Goal: Task Accomplishment & Management: Complete application form

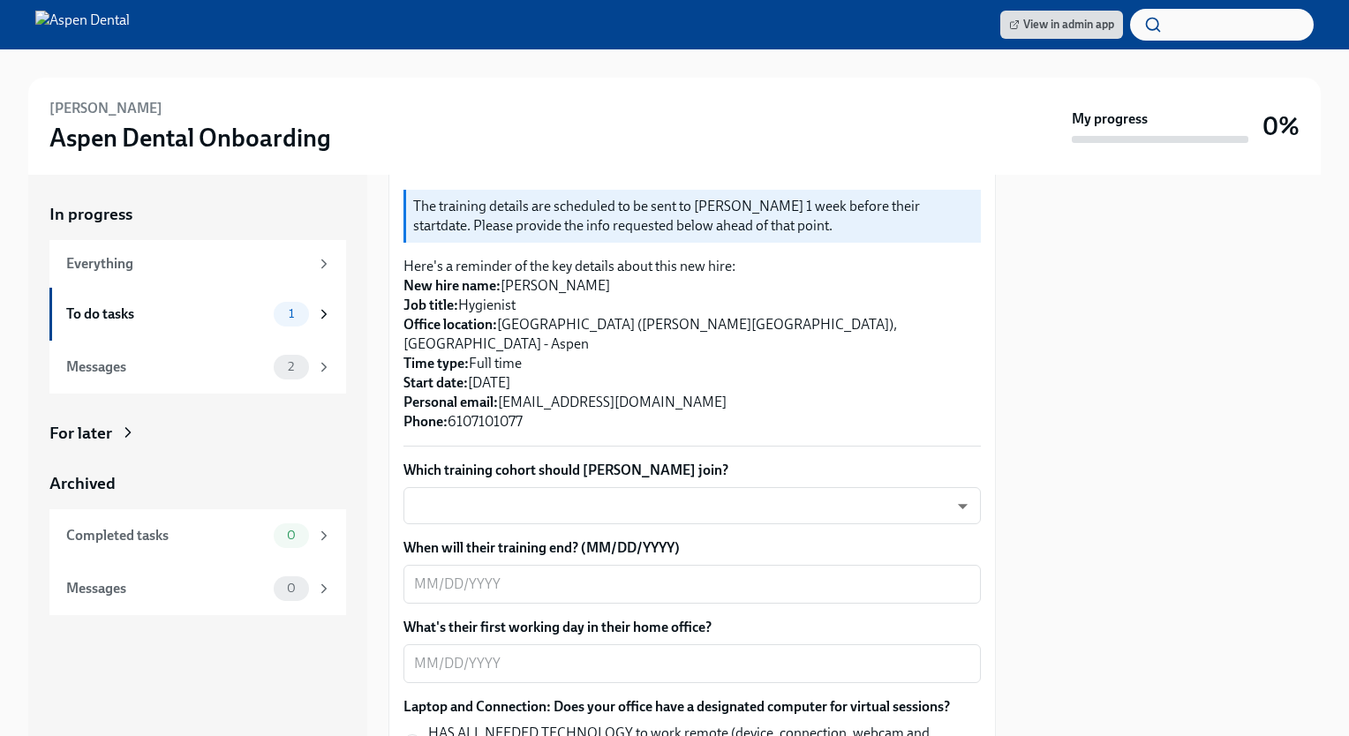
scroll to position [371, 0]
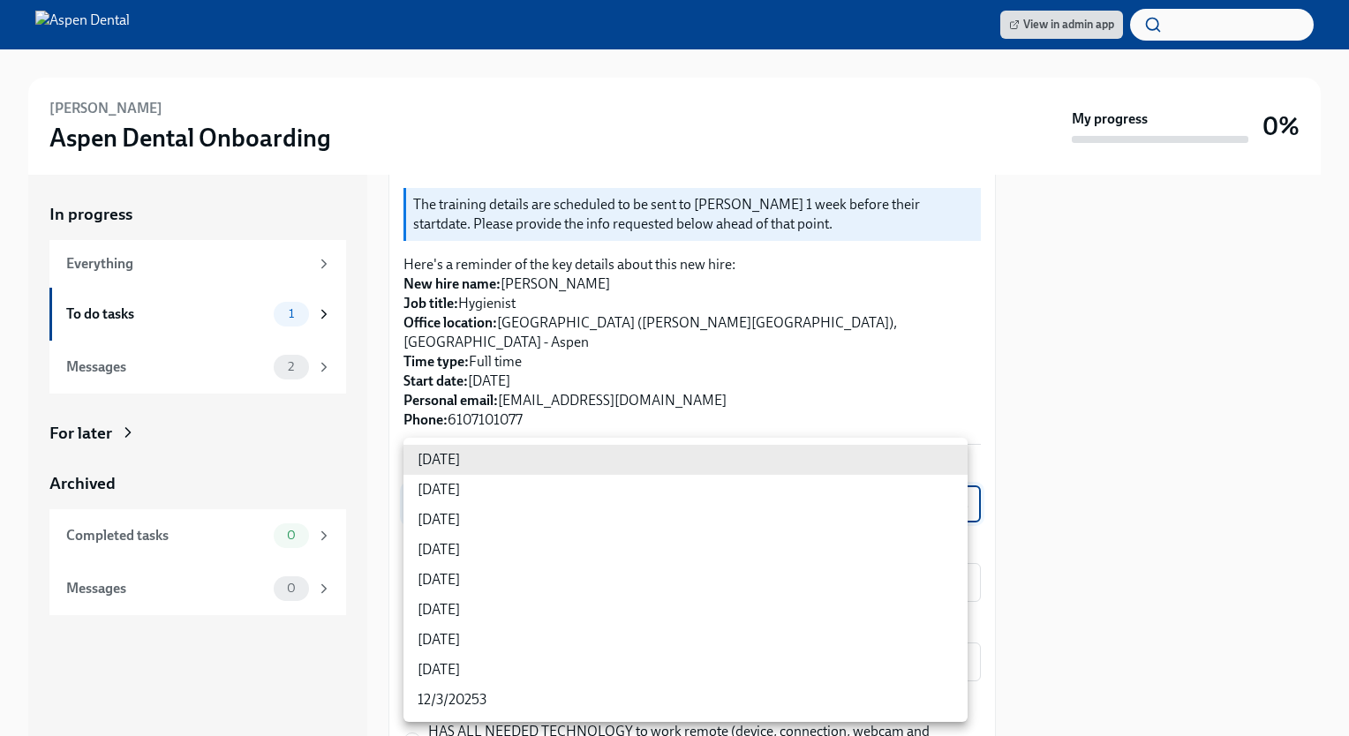
click at [498, 480] on body "View in admin app [PERSON_NAME] Aspen Dental Onboarding My progress 0% In progr…" at bounding box center [674, 368] width 1349 height 736
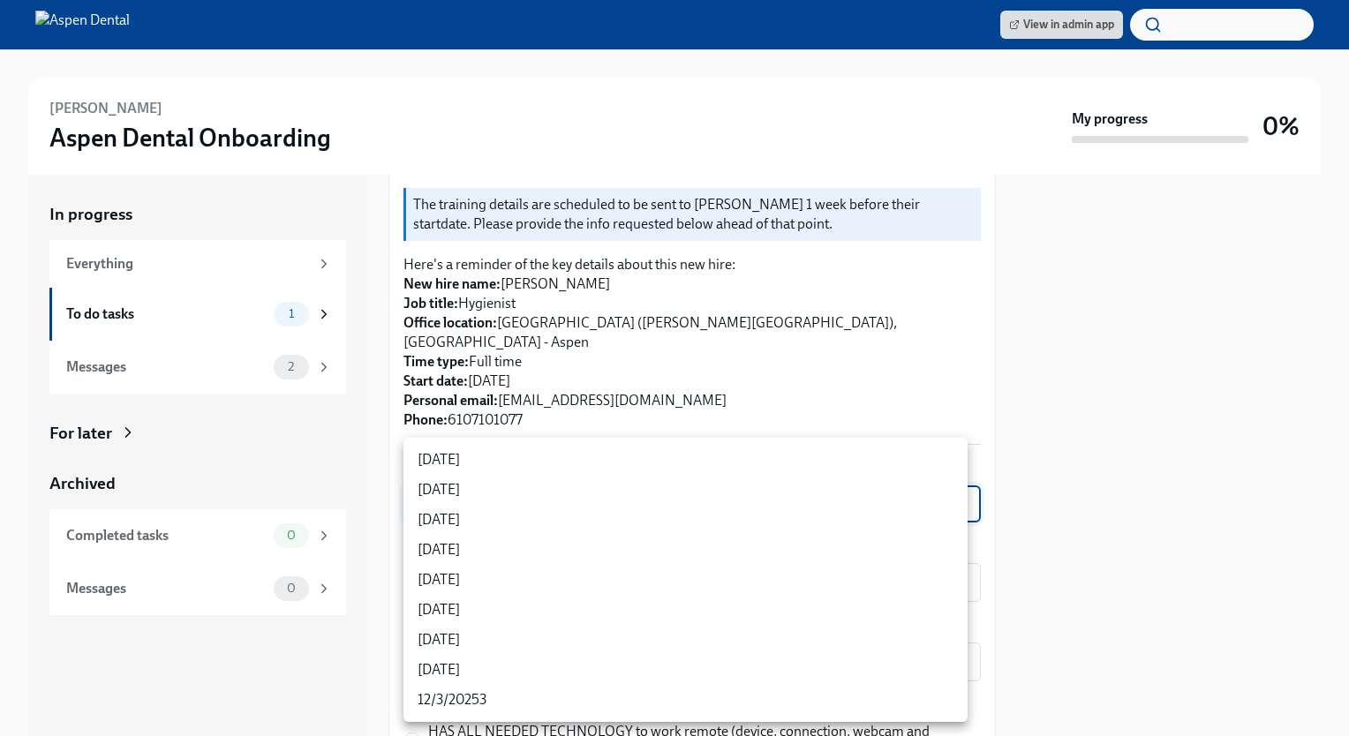
click at [480, 550] on li "[DATE]" at bounding box center [685, 550] width 564 height 30
type input "rtYPevC7n"
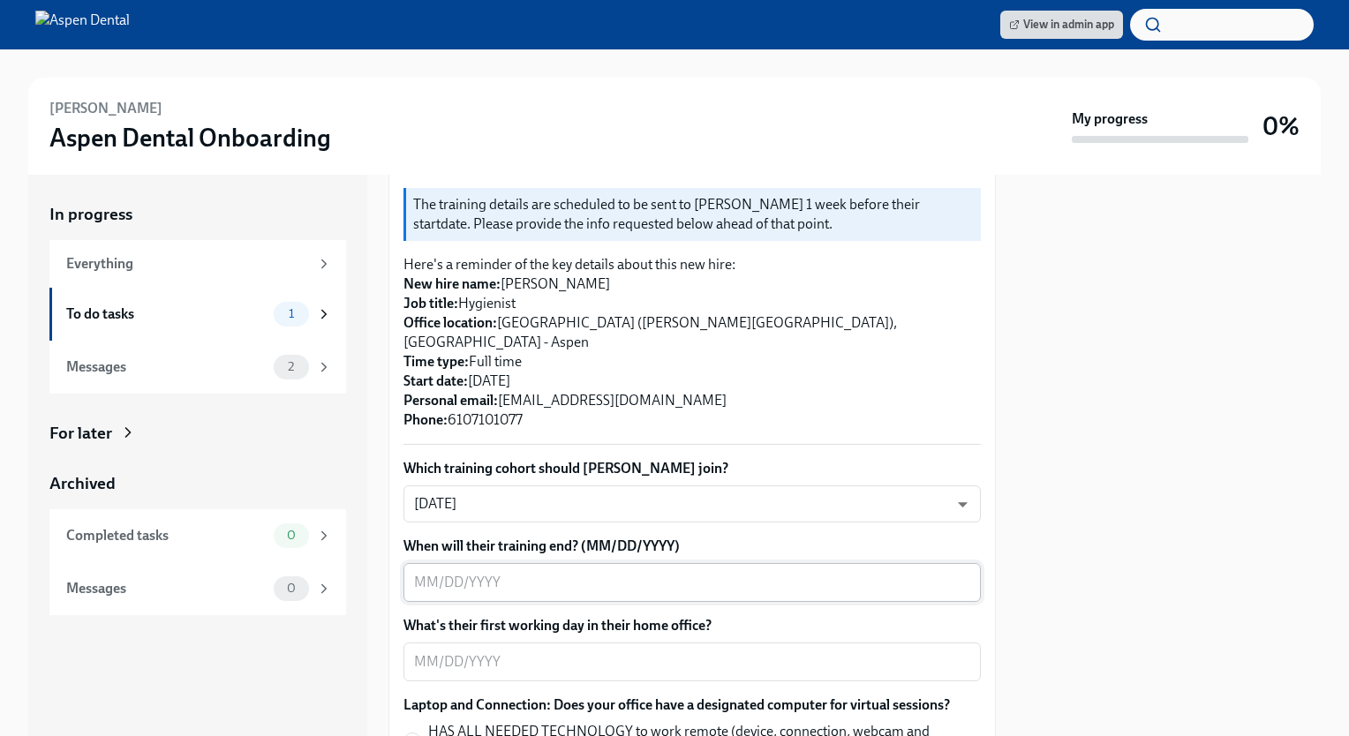
click at [585, 563] on div "x ​" at bounding box center [691, 582] width 577 height 39
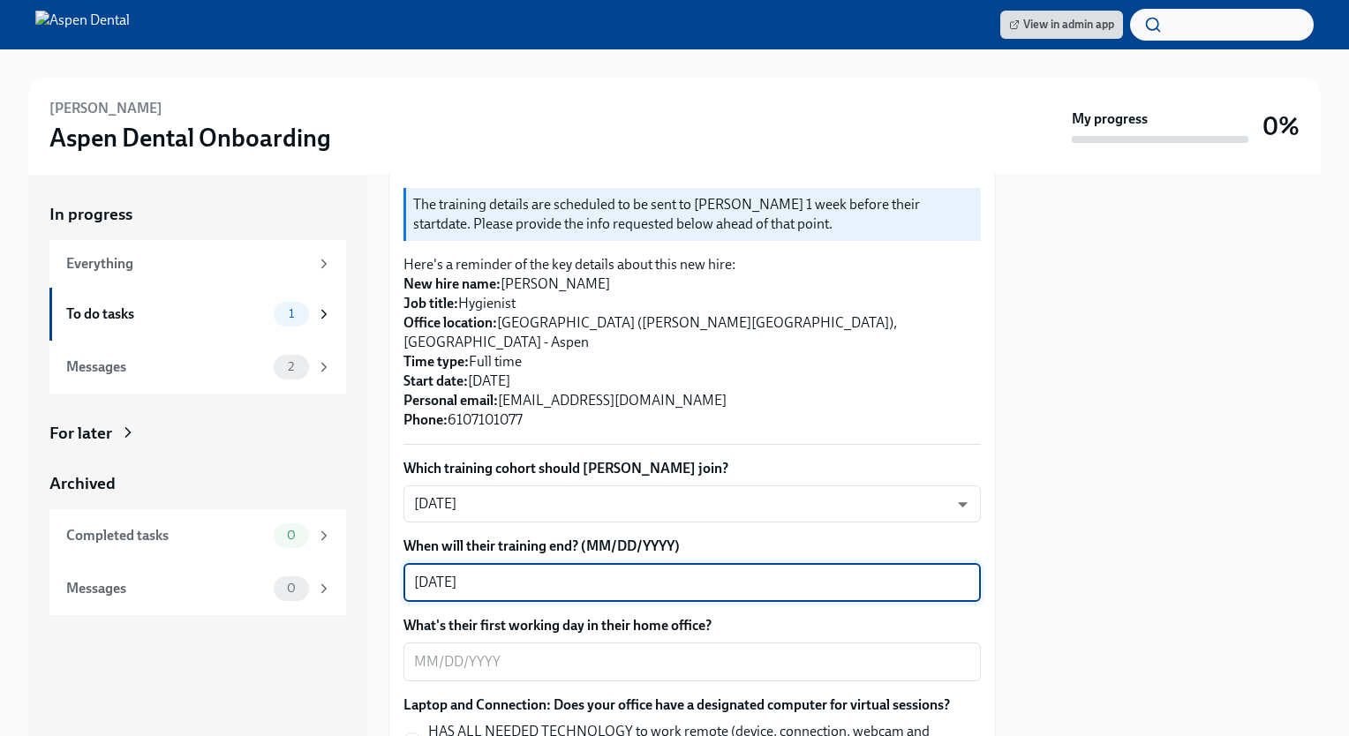
type textarea "[DATE]"
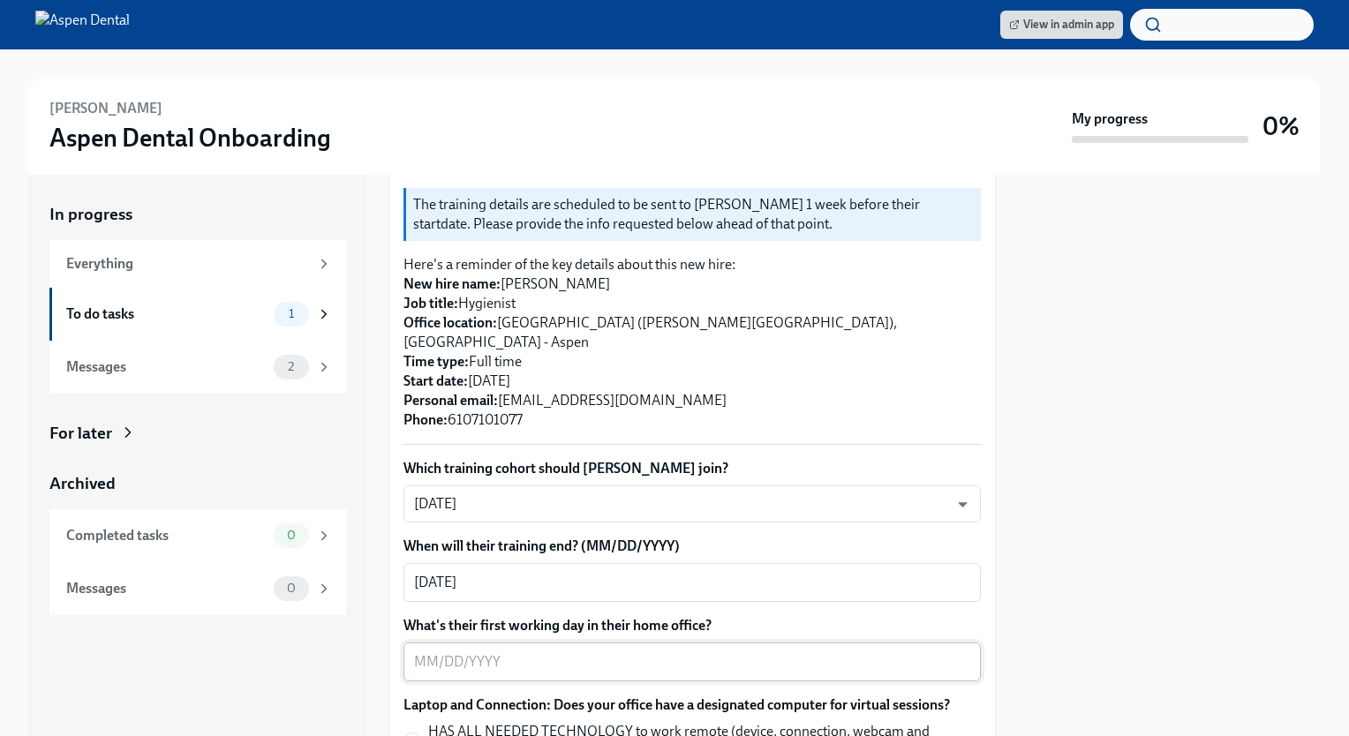
drag, startPoint x: 476, startPoint y: 621, endPoint x: 450, endPoint y: 643, distance: 33.8
click at [450, 643] on div "What's their first working day in their home office? x ​" at bounding box center [691, 648] width 577 height 65
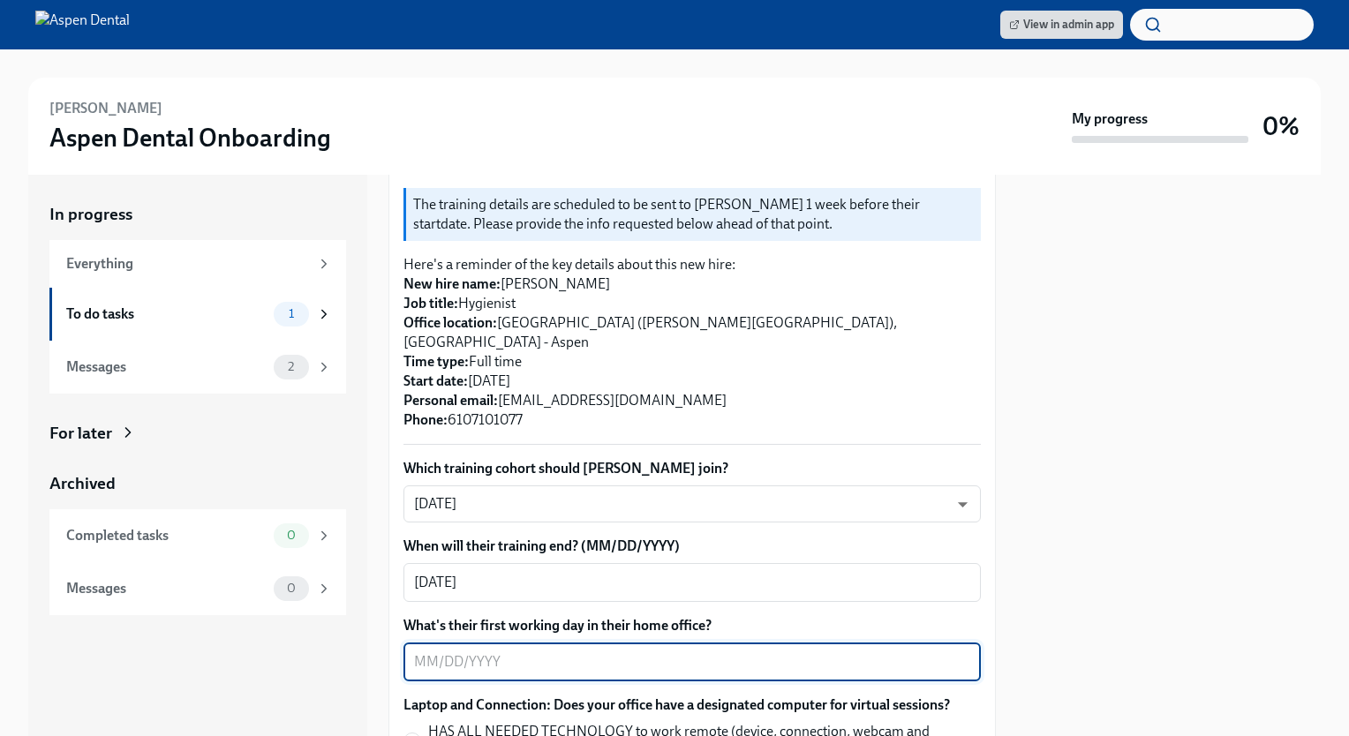
click at [450, 651] on textarea "What's their first working day in their home office?" at bounding box center [692, 661] width 556 height 21
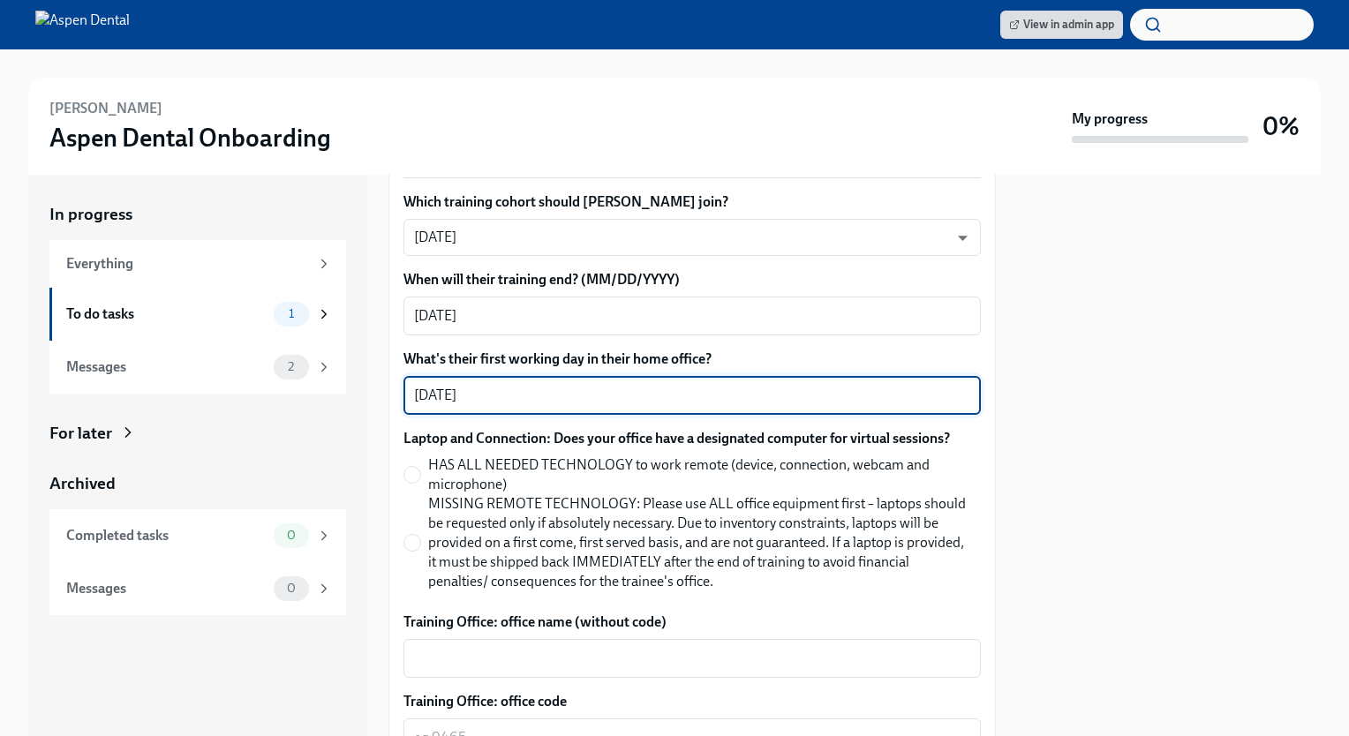
scroll to position [641, 0]
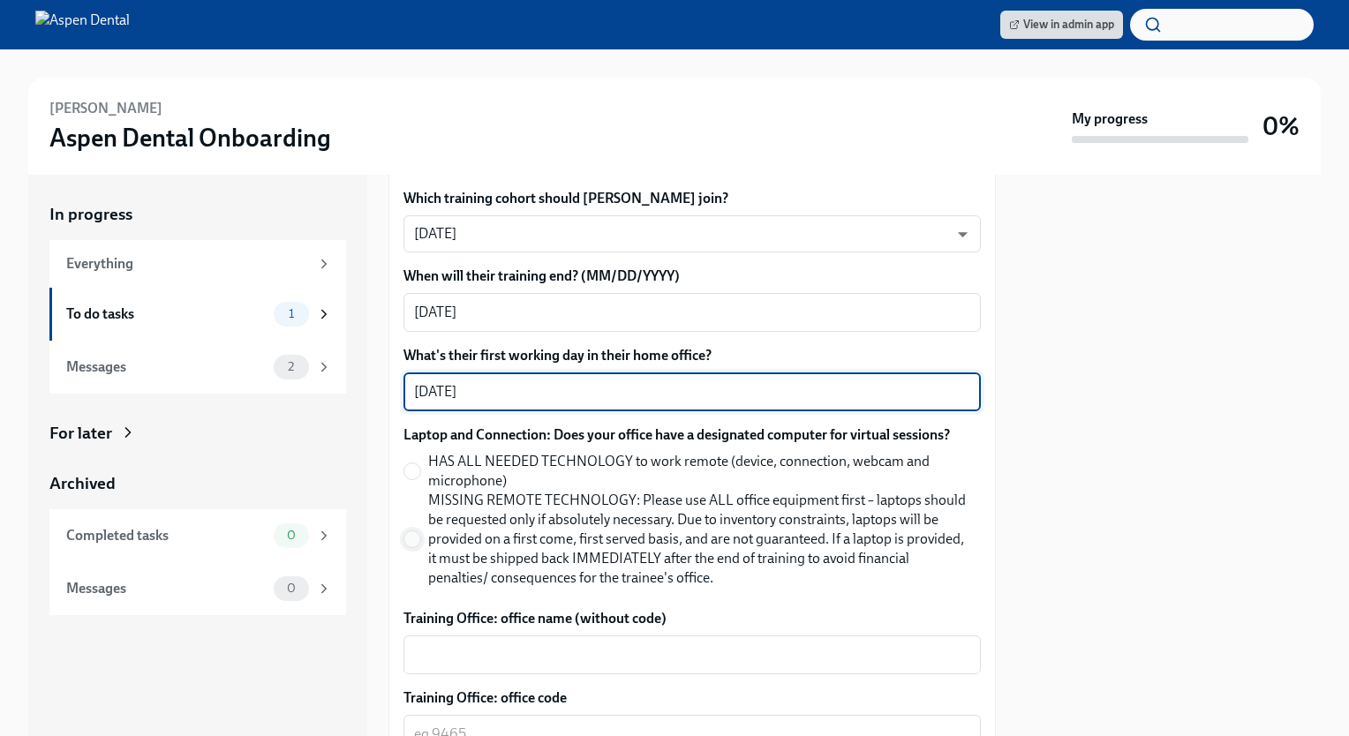
type textarea "[DATE]"
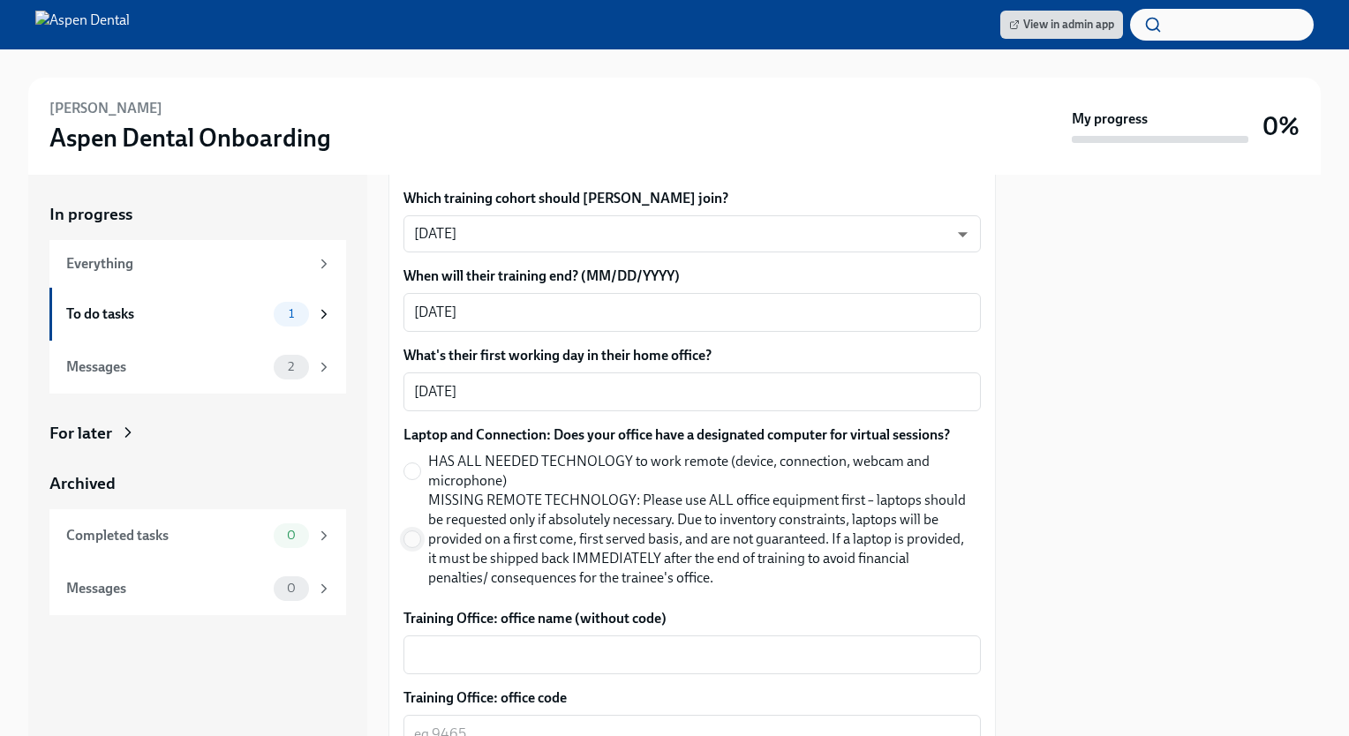
click at [410, 531] on input "MISSING REMOTE TECHNOLOGY: Please use ALL office equipment first – laptops shou…" at bounding box center [412, 539] width 16 height 16
radio input "true"
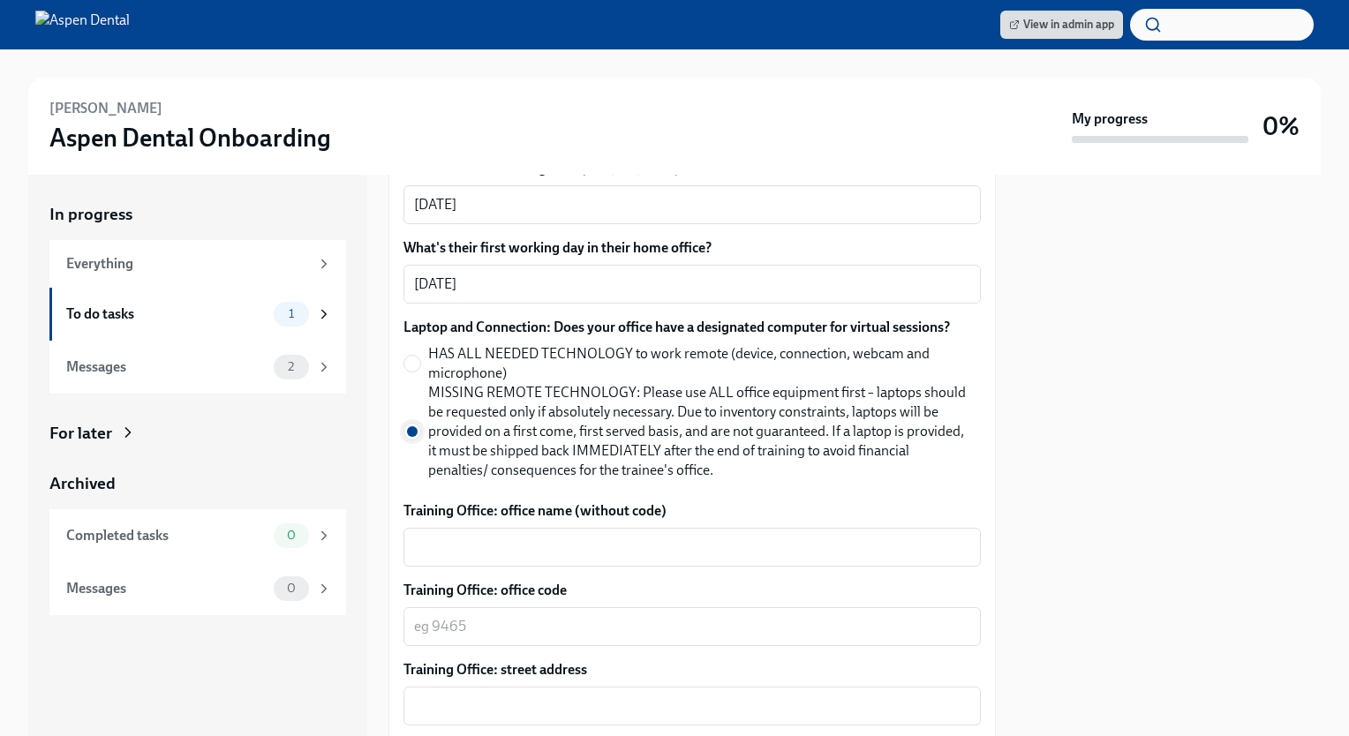
scroll to position [756, 0]
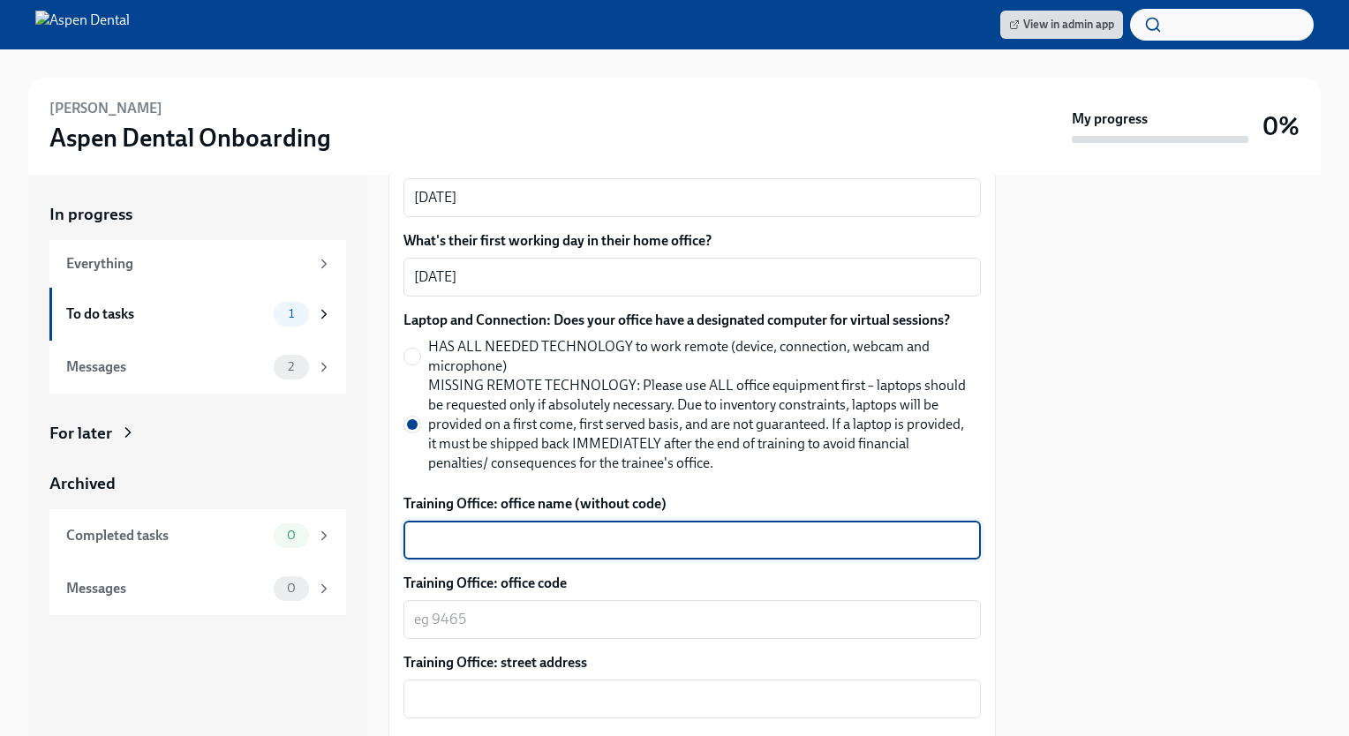
click at [468, 530] on textarea "Training Office: office name (without code)" at bounding box center [692, 540] width 556 height 21
type textarea "Aspen Dental [GEOGRAPHIC_DATA]"
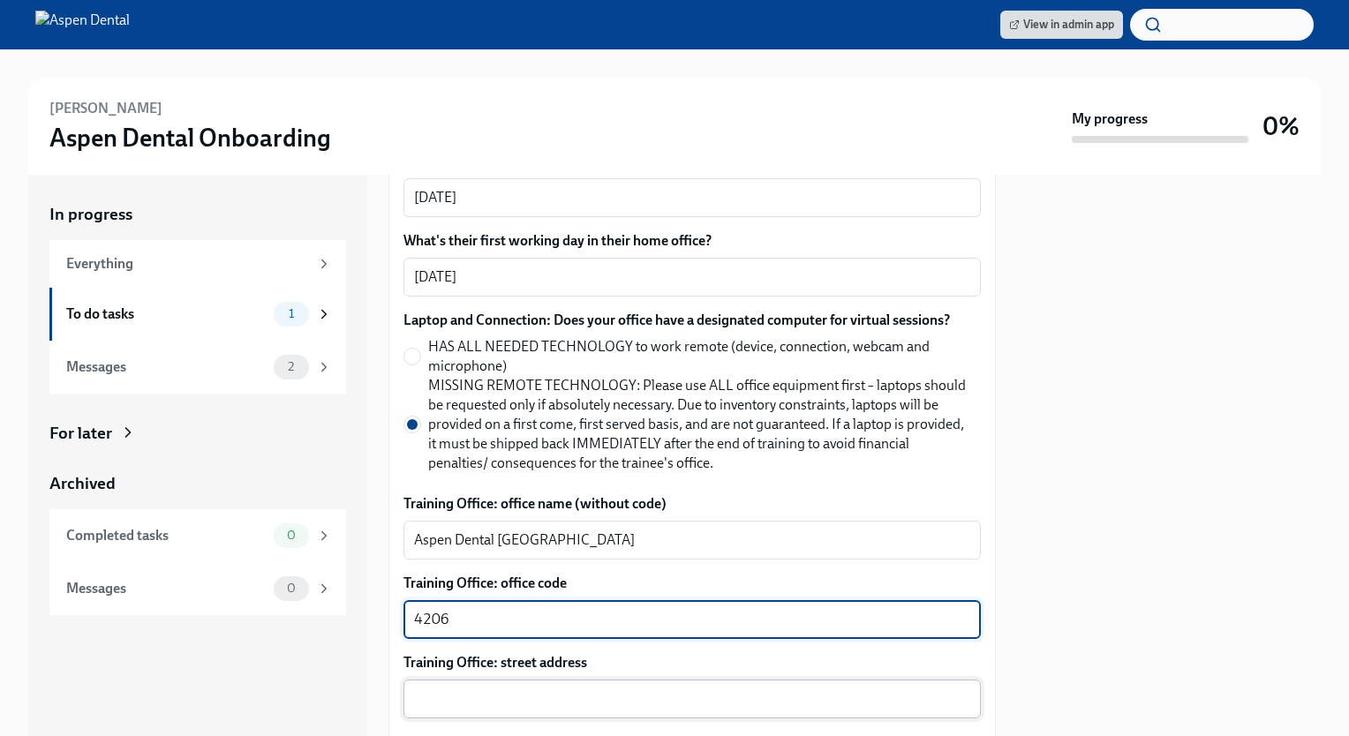
type textarea "4206"
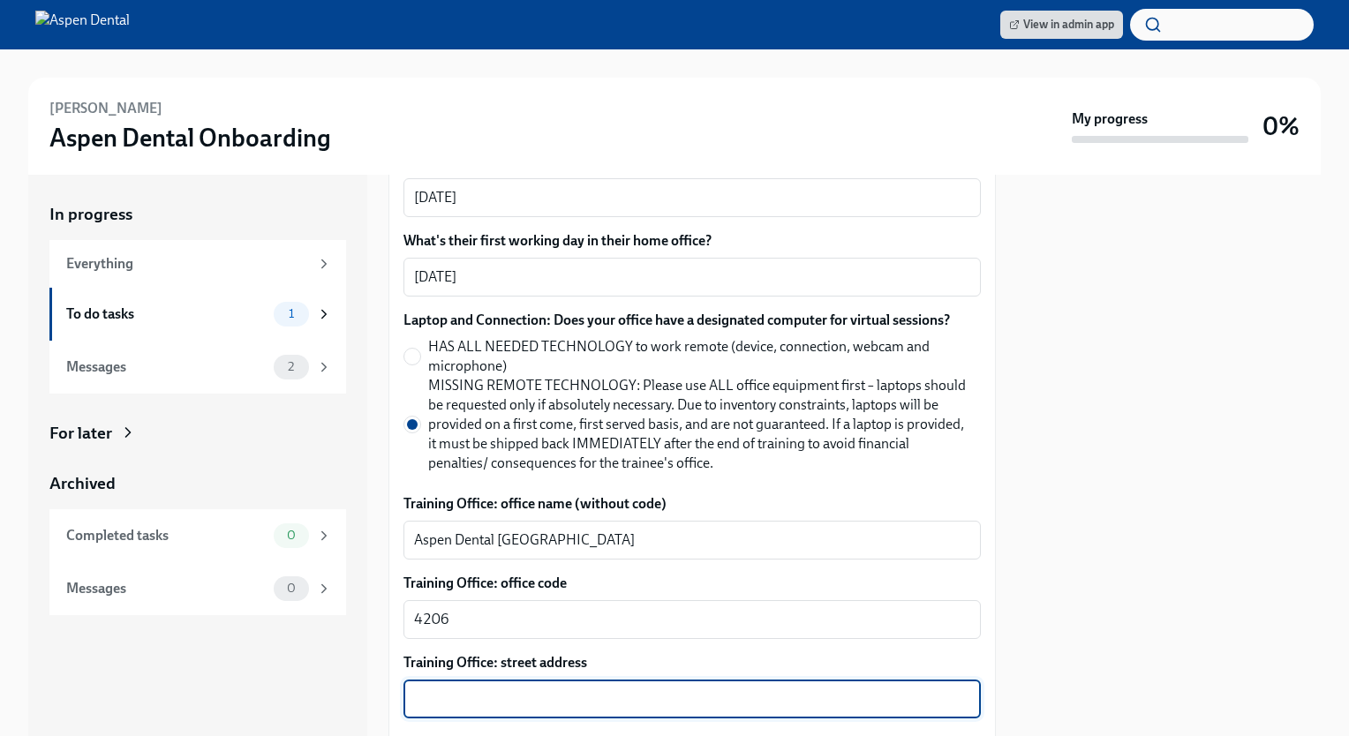
click at [681, 688] on textarea "Training Office: street address" at bounding box center [692, 698] width 556 height 21
type textarea "[STREET_ADDRESS]"
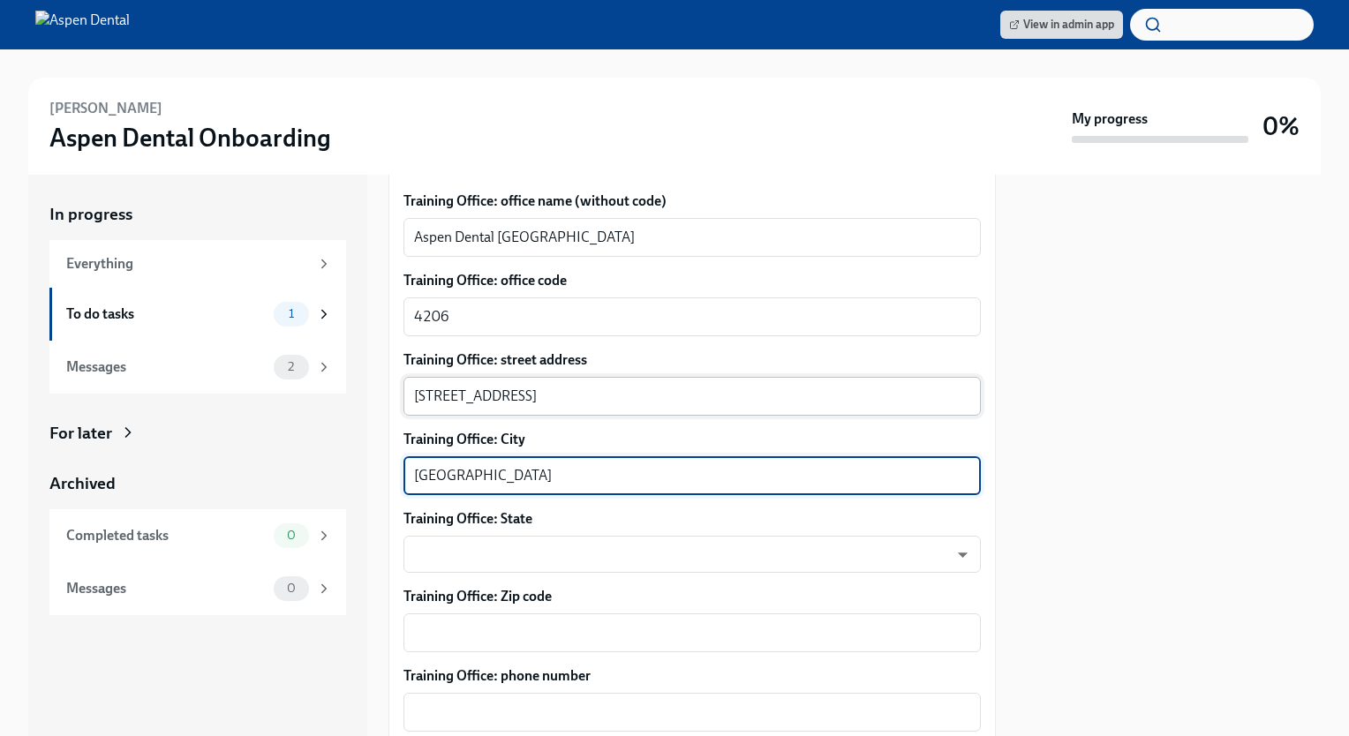
type textarea "[GEOGRAPHIC_DATA]"
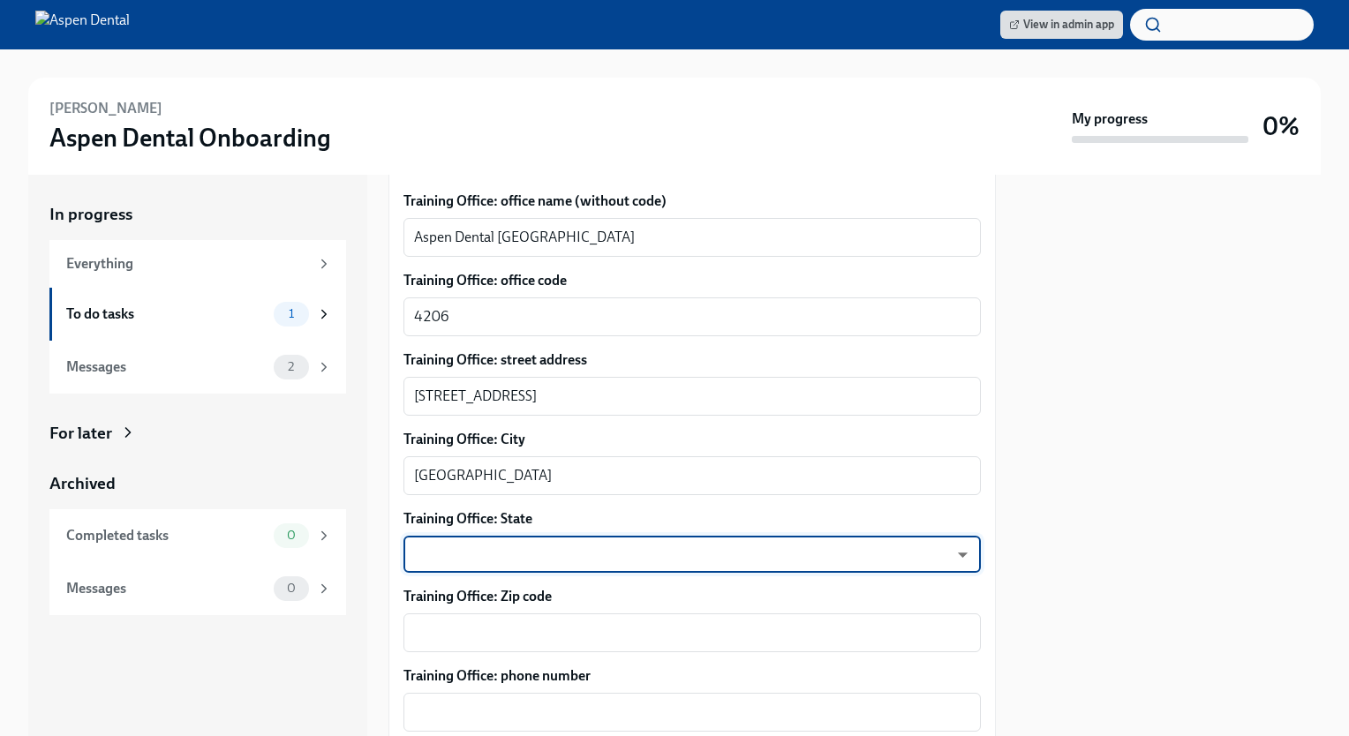
click at [907, 531] on body "View in admin app [PERSON_NAME] Aspen Dental Onboarding My progress 0% In progr…" at bounding box center [674, 368] width 1349 height 736
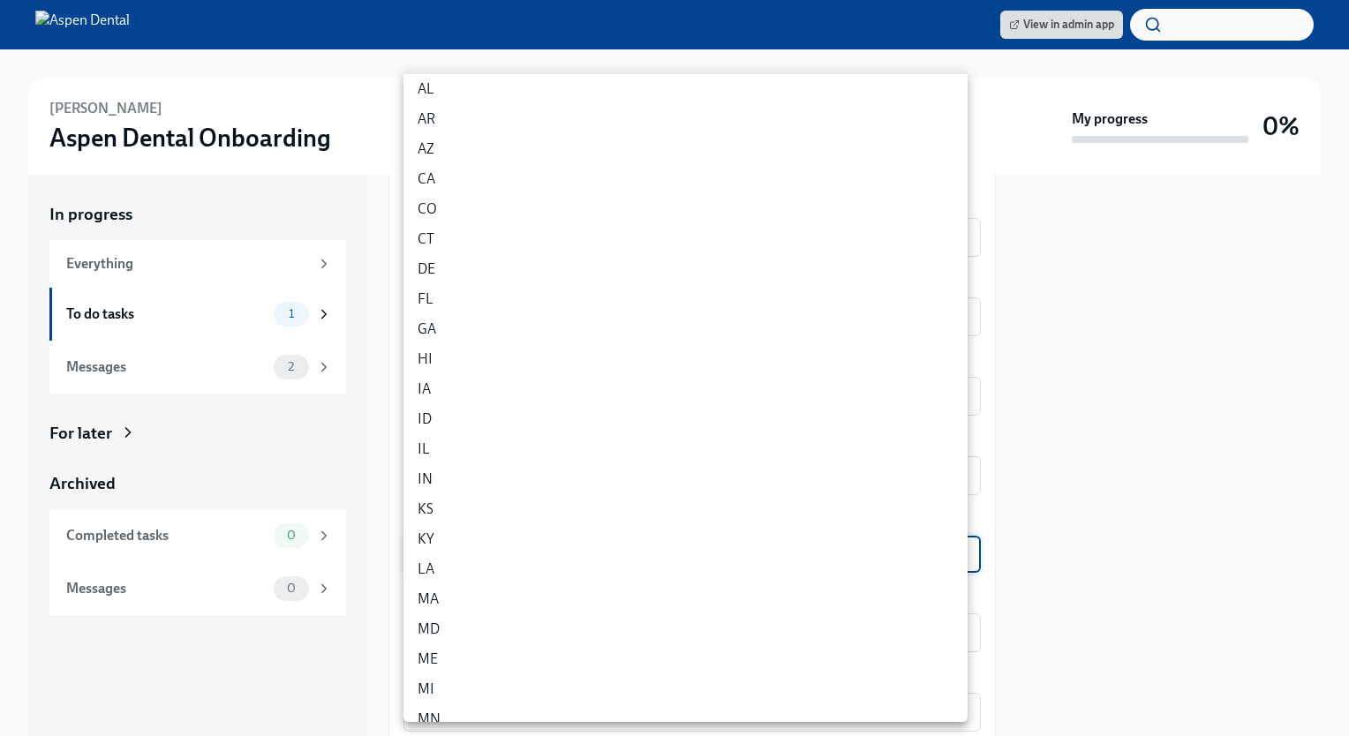
scroll to position [35, 0]
click at [448, 448] on li "IL" at bounding box center [685, 448] width 564 height 30
type input "0JH1U6C2e"
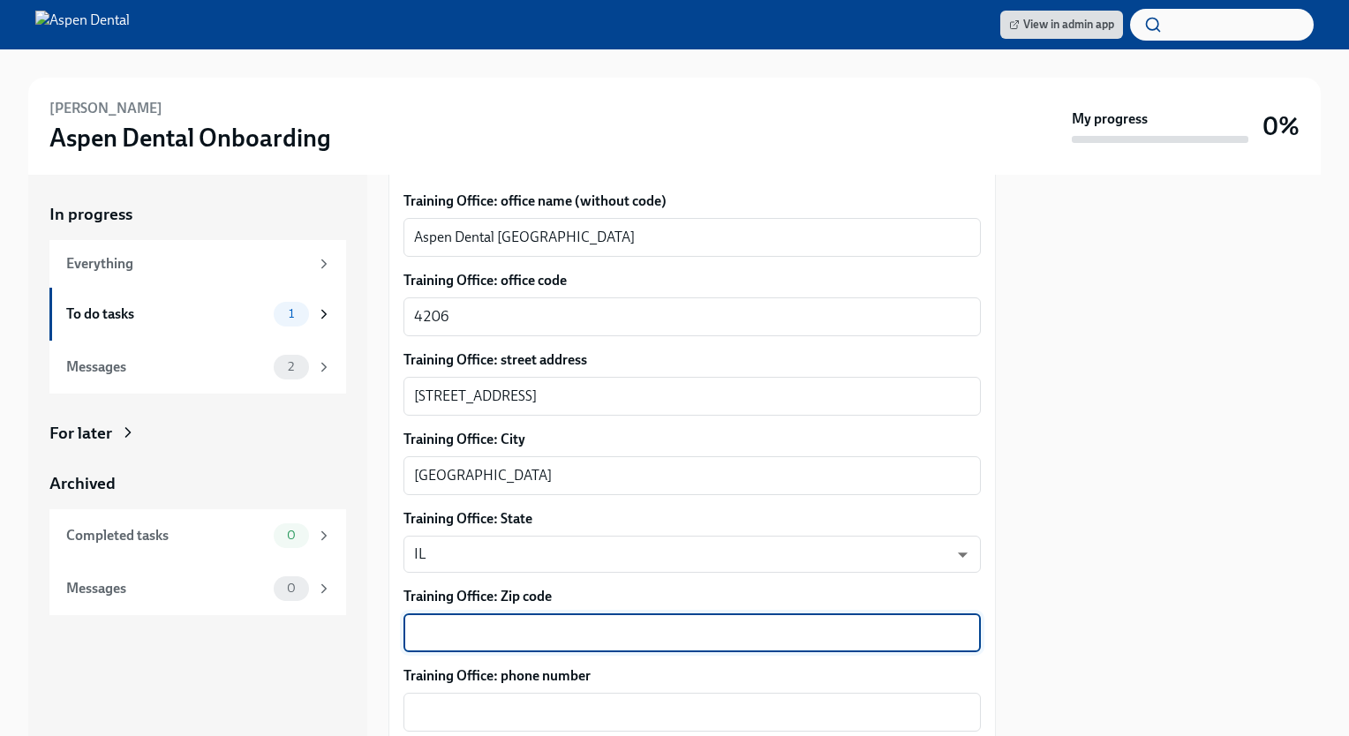
click at [454, 622] on textarea "Training Office: Zip code" at bounding box center [692, 632] width 556 height 21
type textarea "60618"
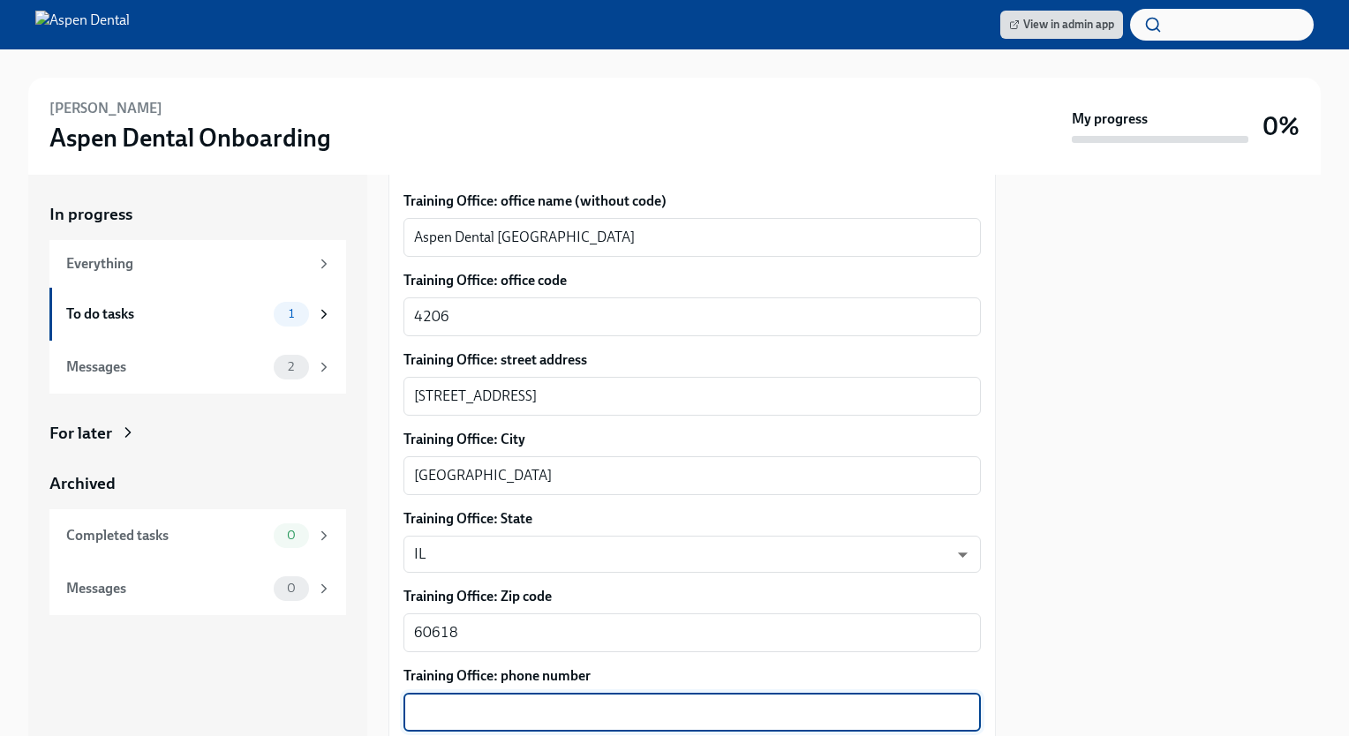
click at [463, 702] on textarea "Training Office: phone number" at bounding box center [692, 712] width 556 height 21
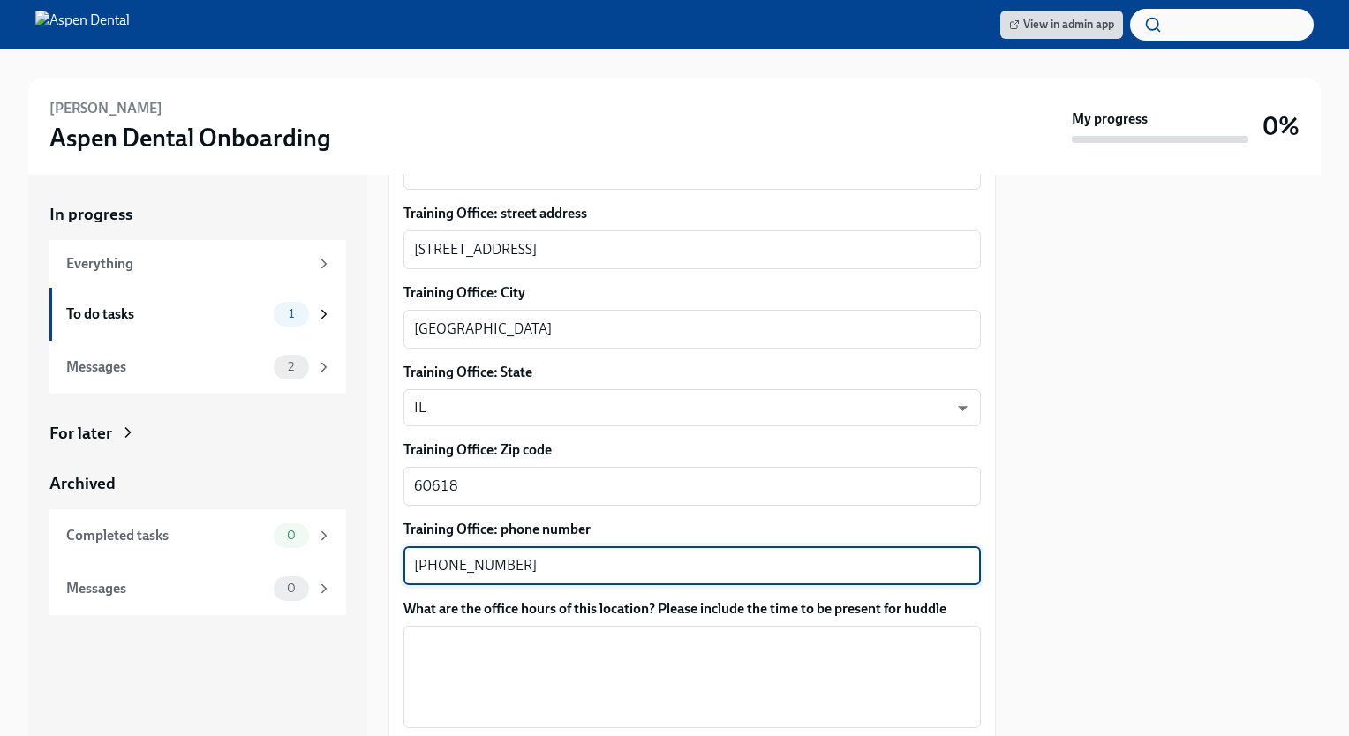
scroll to position [1254, 0]
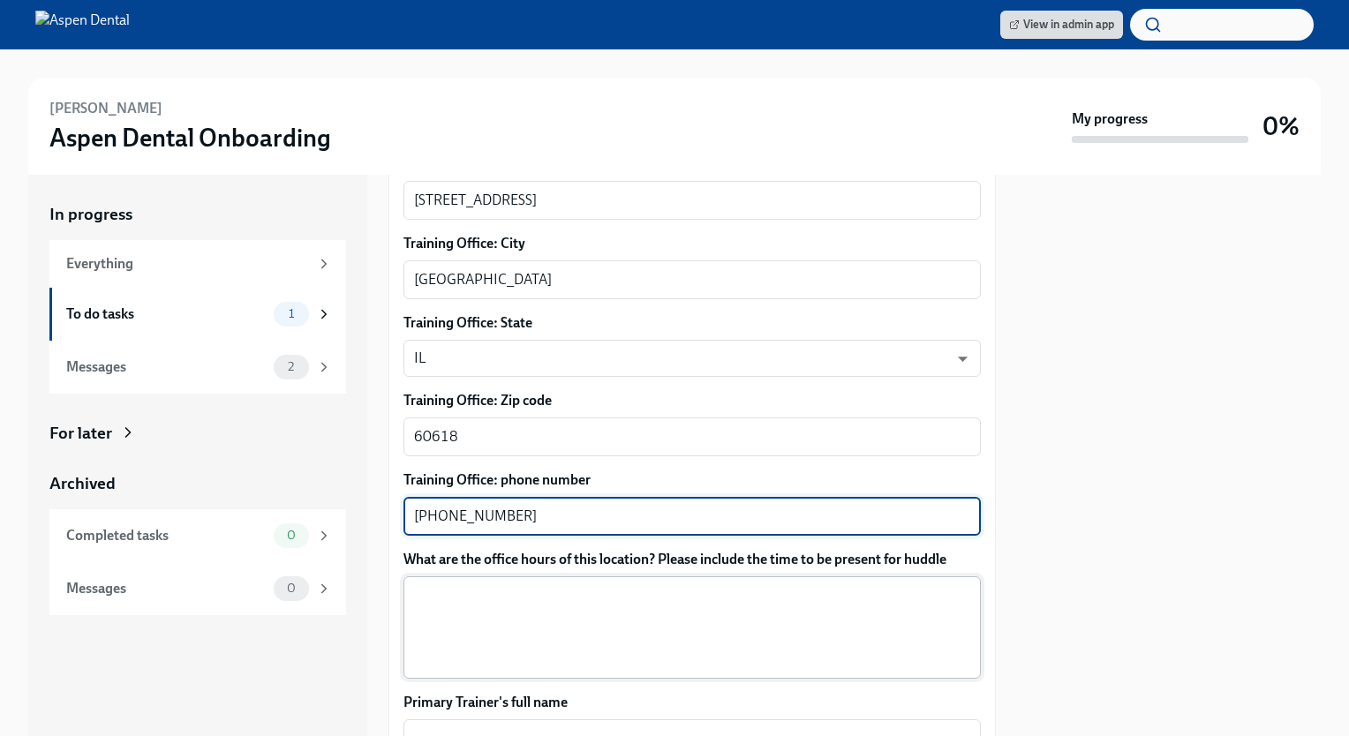
type textarea "[PHONE_NUMBER]"
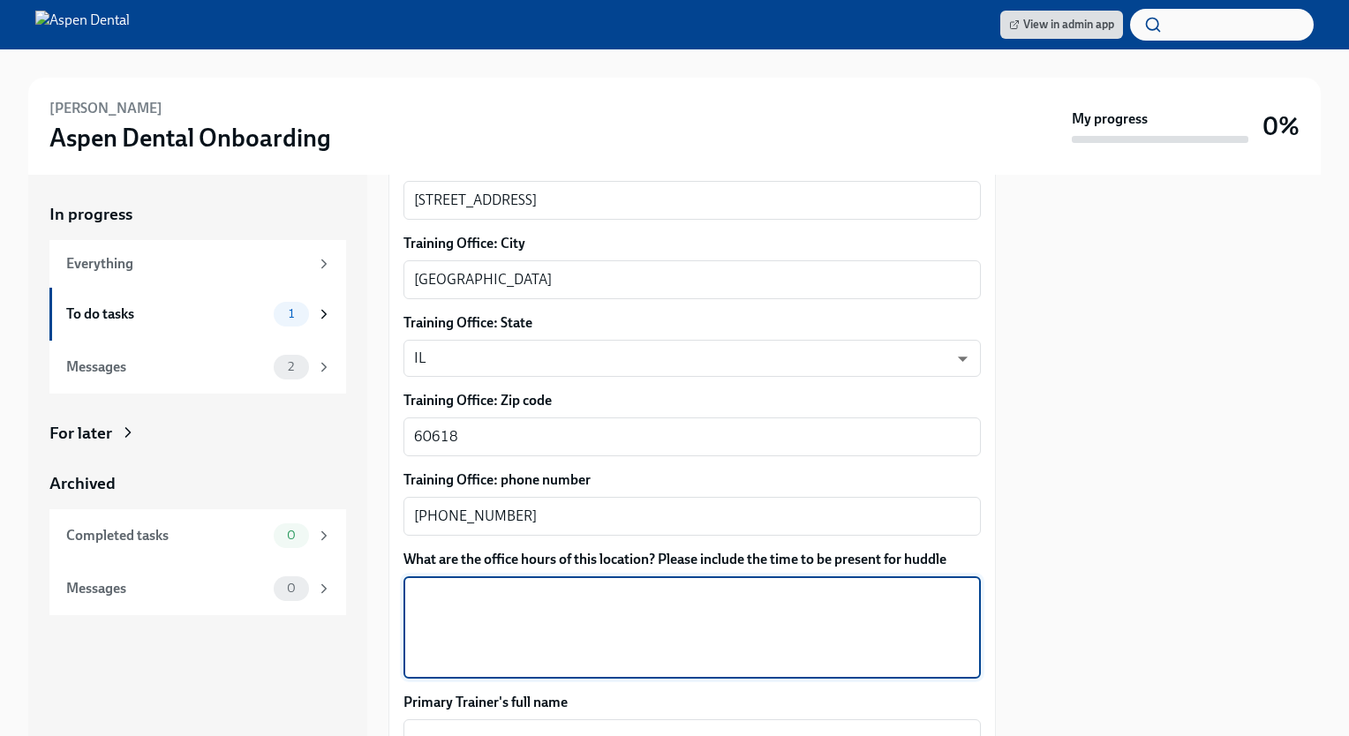
click at [459, 591] on textarea "What are the office hours of this location? Please include the time to be prese…" at bounding box center [692, 627] width 556 height 85
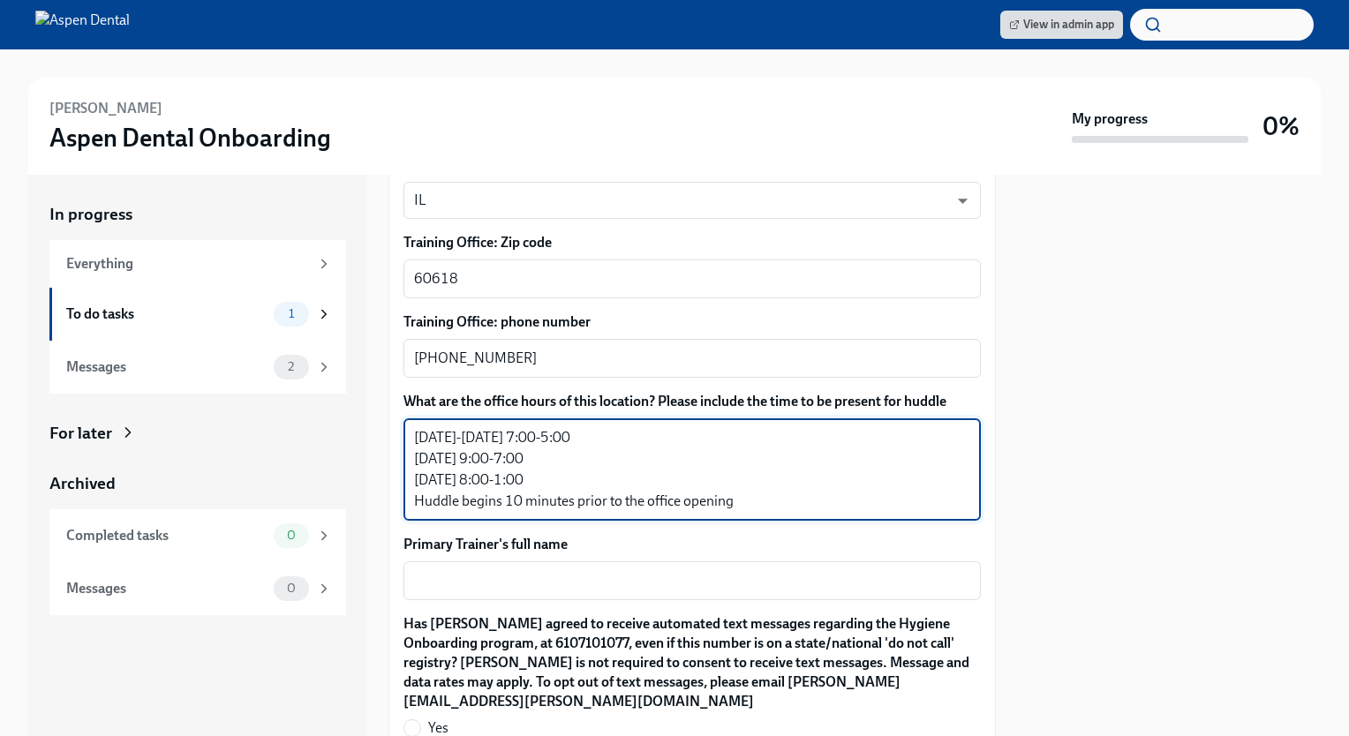
scroll to position [1422, 0]
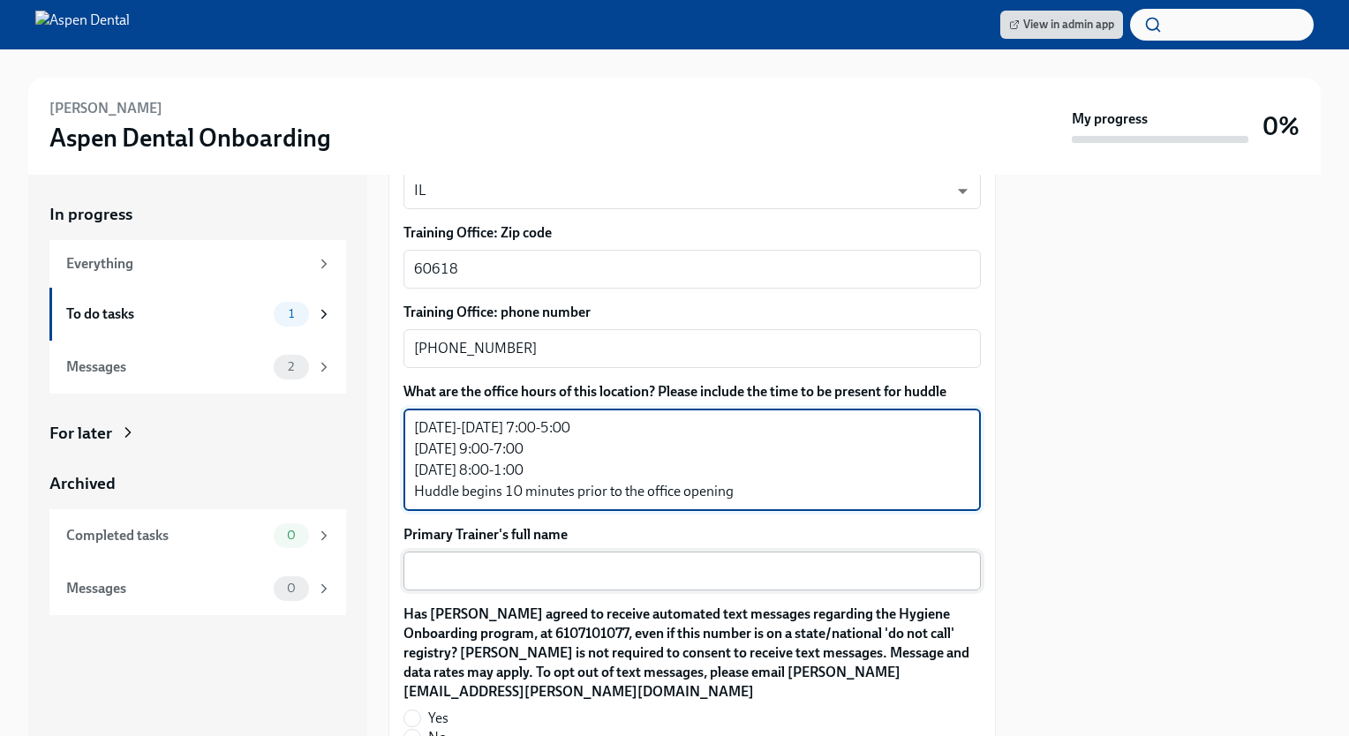
type textarea "[DATE]-[DATE] 7:00-5:00 [DATE] 9:00-7:00 [DATE] 8:00-1:00 Huddle begins 10 minu…"
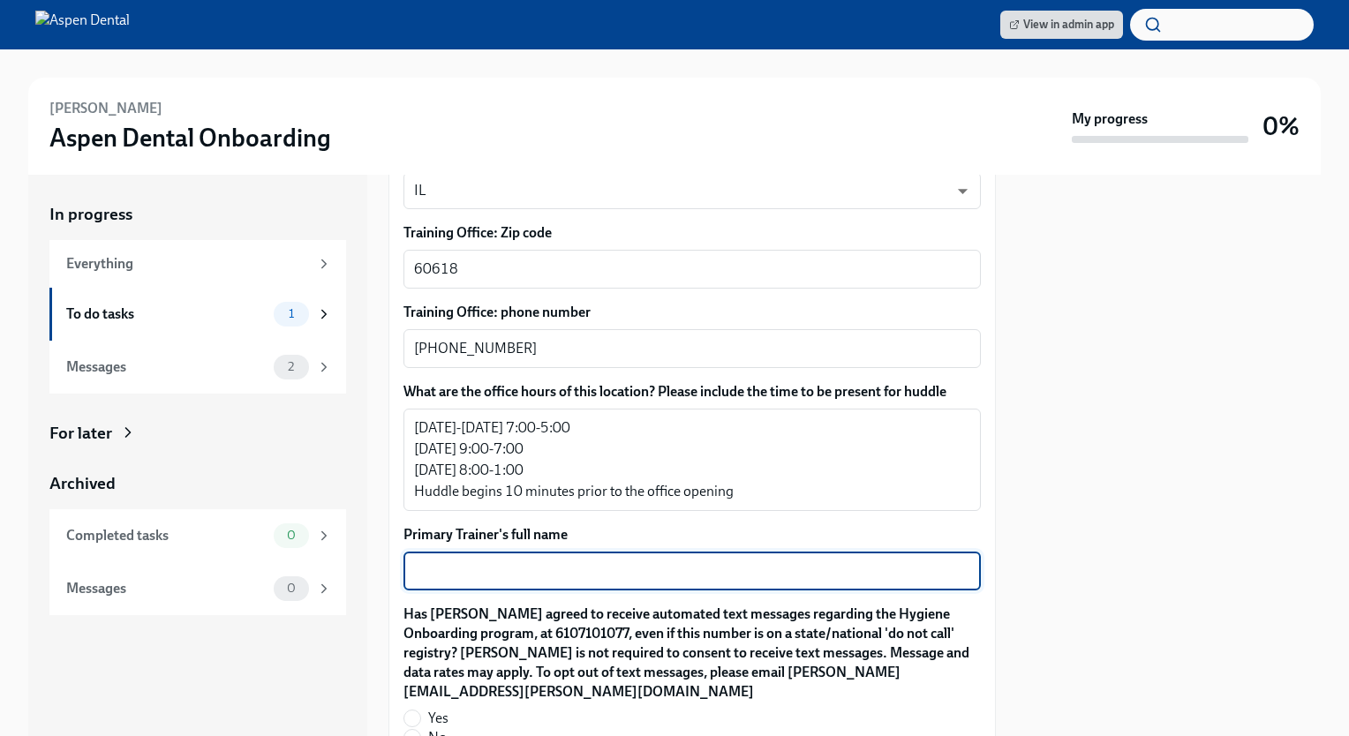
click at [440, 561] on textarea "Primary Trainer's full name" at bounding box center [692, 571] width 556 height 21
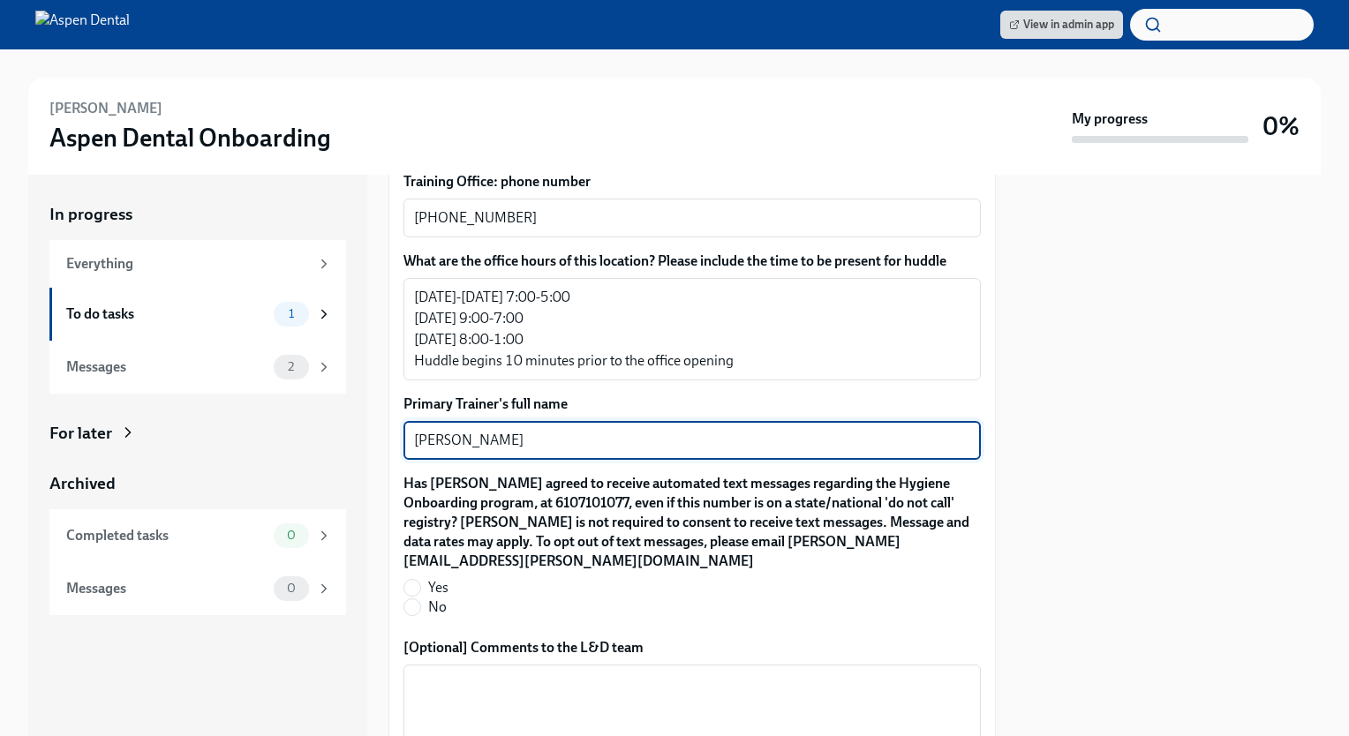
scroll to position [1609, 0]
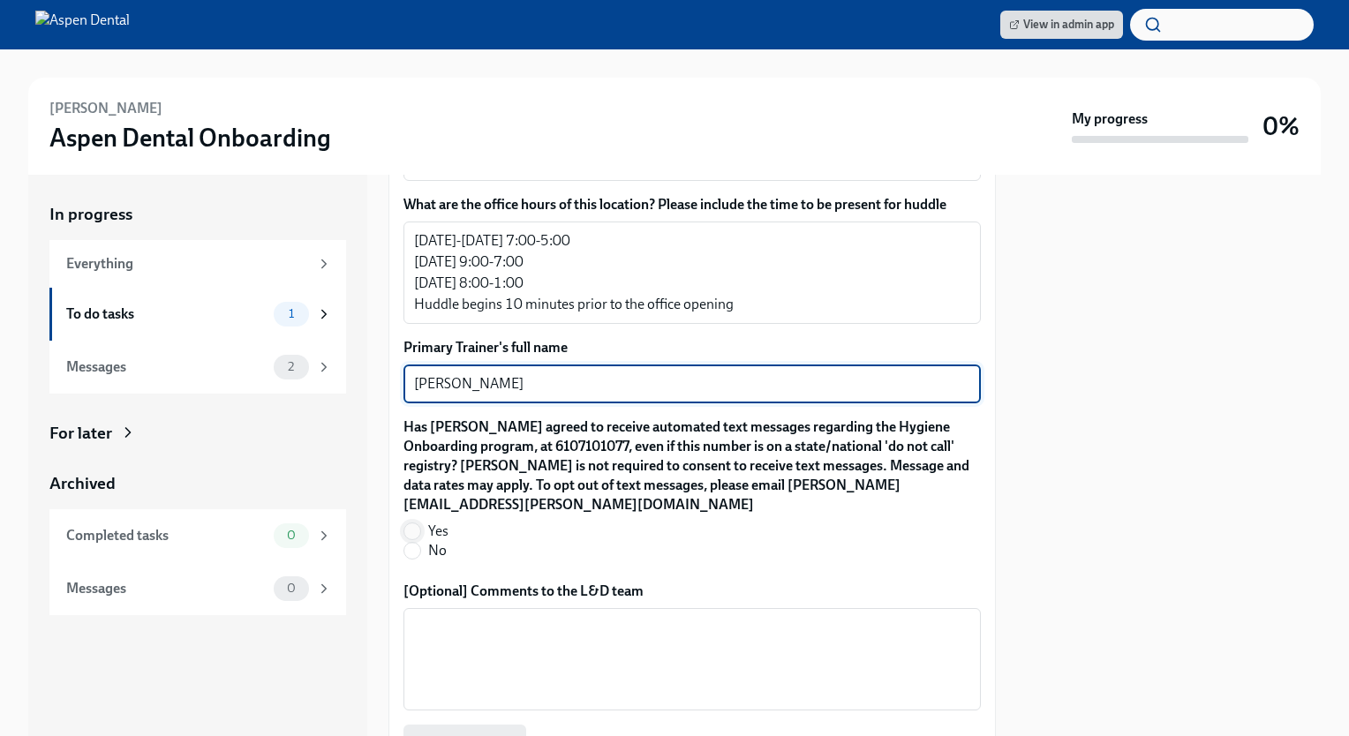
type textarea "[PERSON_NAME]"
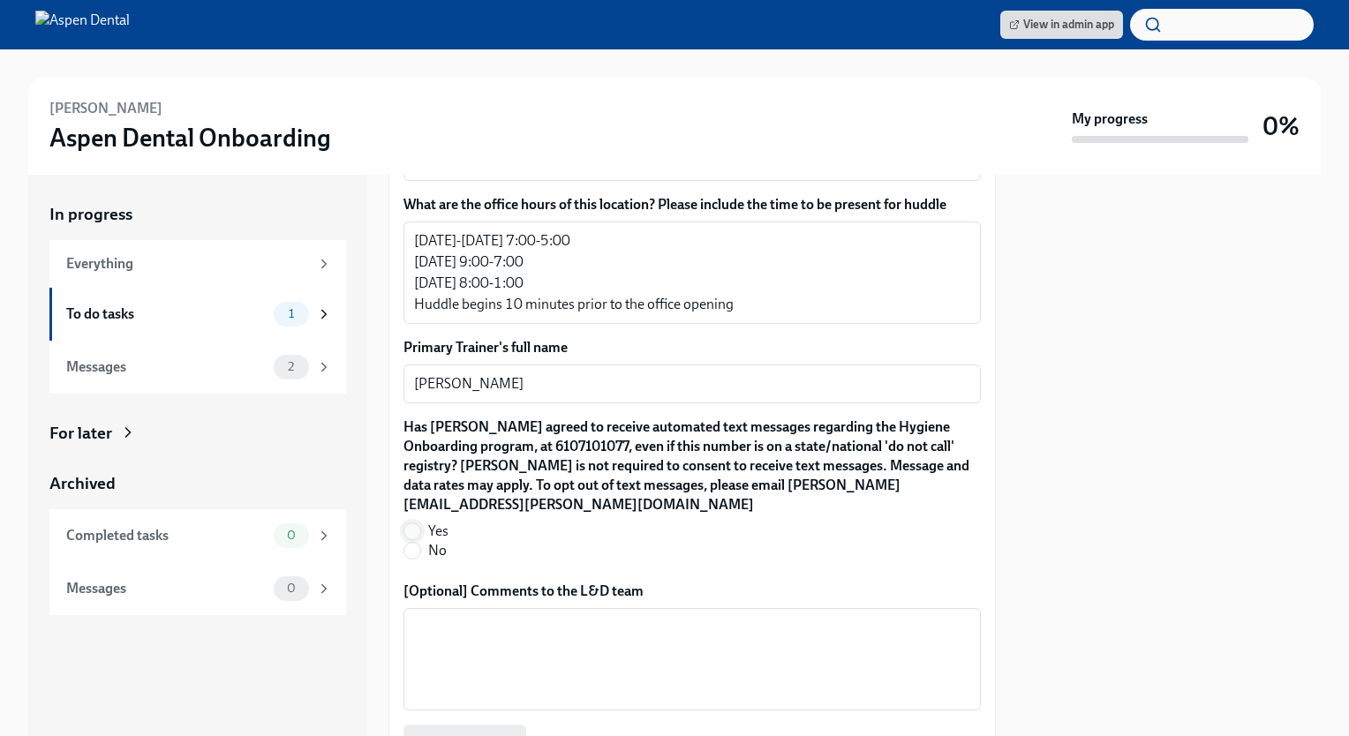
click at [410, 523] on input "Yes" at bounding box center [412, 531] width 16 height 16
radio input "true"
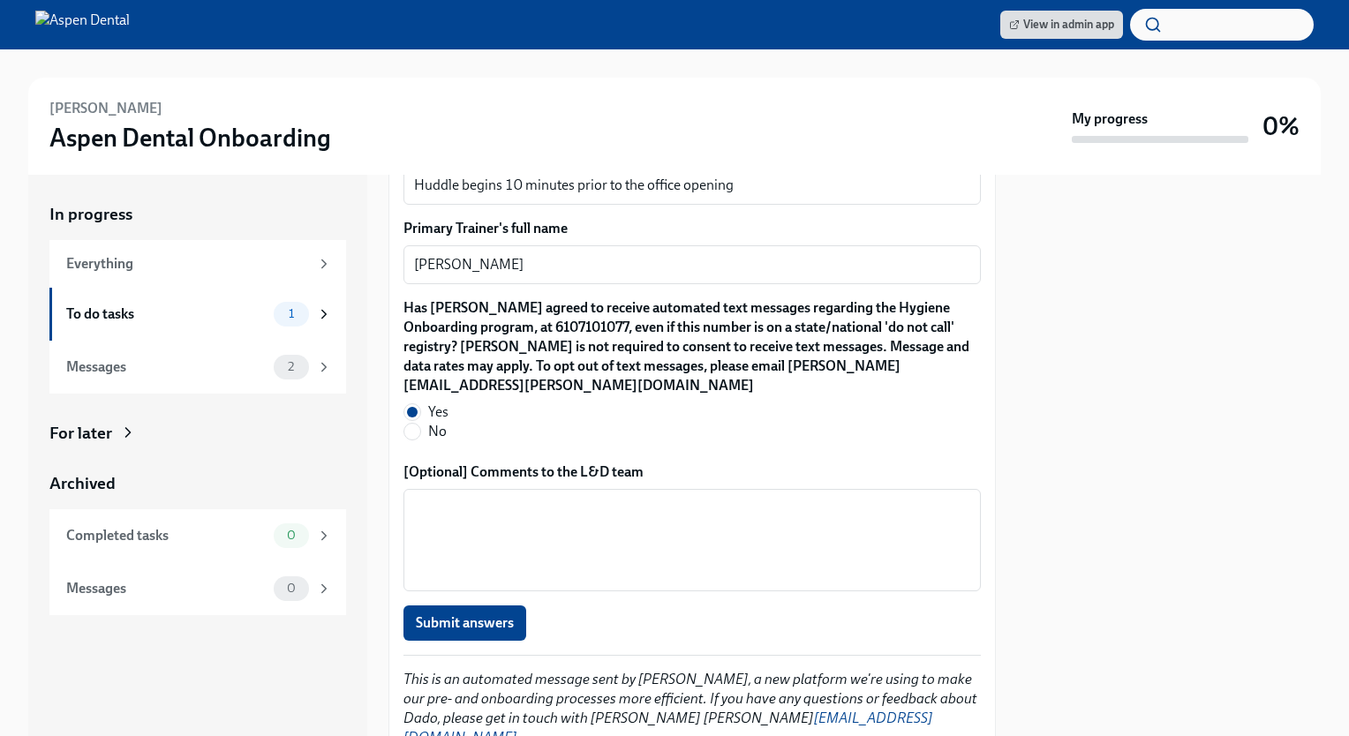
scroll to position [1731, 0]
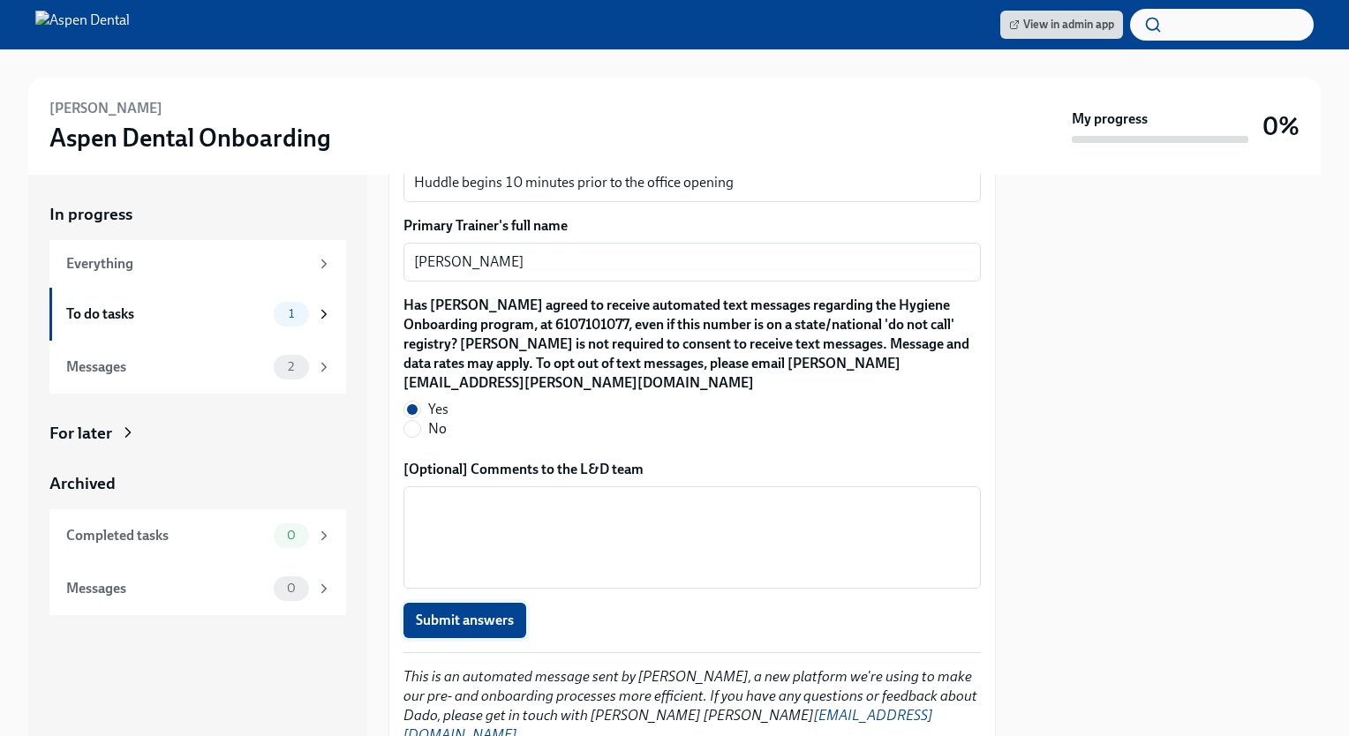
click at [456, 612] on span "Submit answers" at bounding box center [465, 621] width 98 height 18
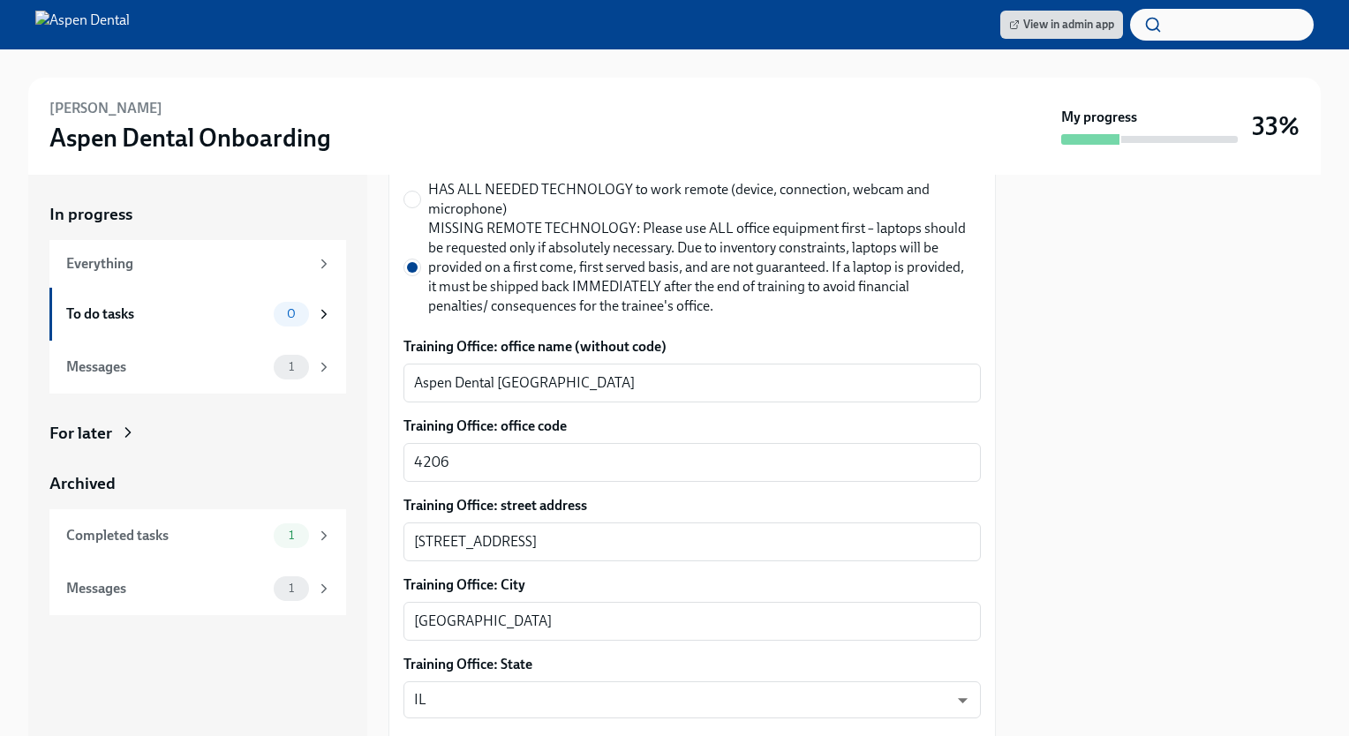
scroll to position [921, 0]
